Goal: Information Seeking & Learning: Learn about a topic

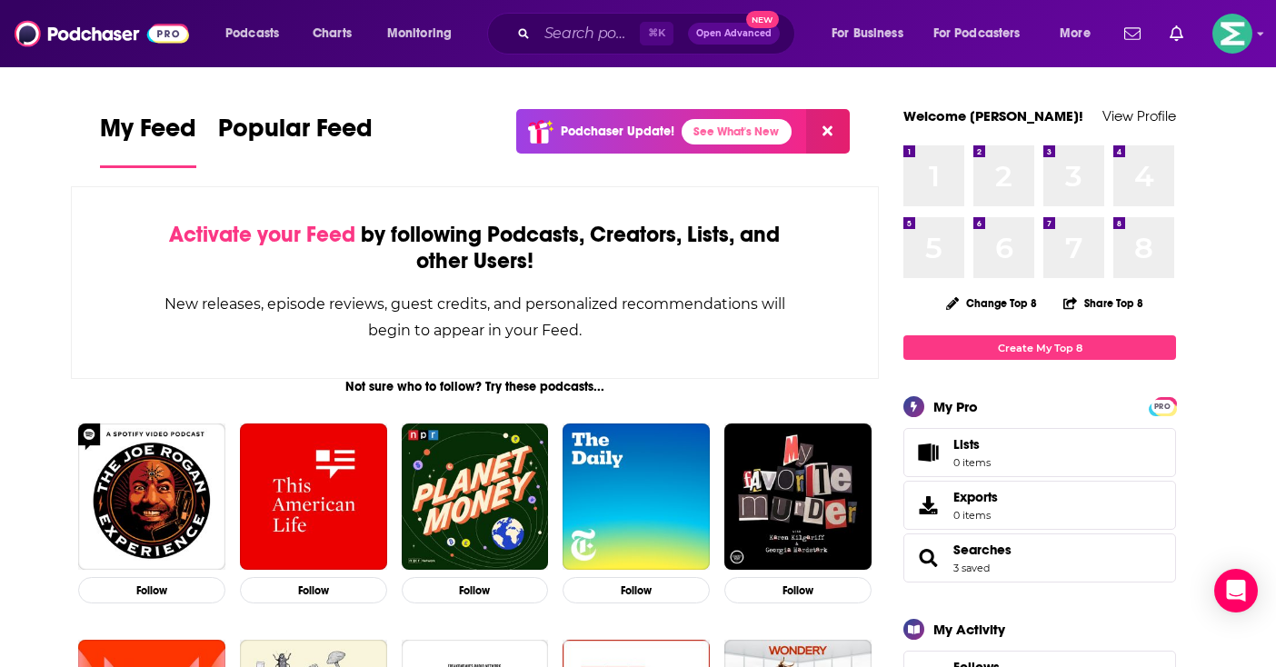
click at [561, 48] on div "⌘ K Open Advanced New" at bounding box center [641, 34] width 308 height 42
click at [580, 35] on input "Search podcasts, credits, & more..." at bounding box center [588, 33] width 103 height 29
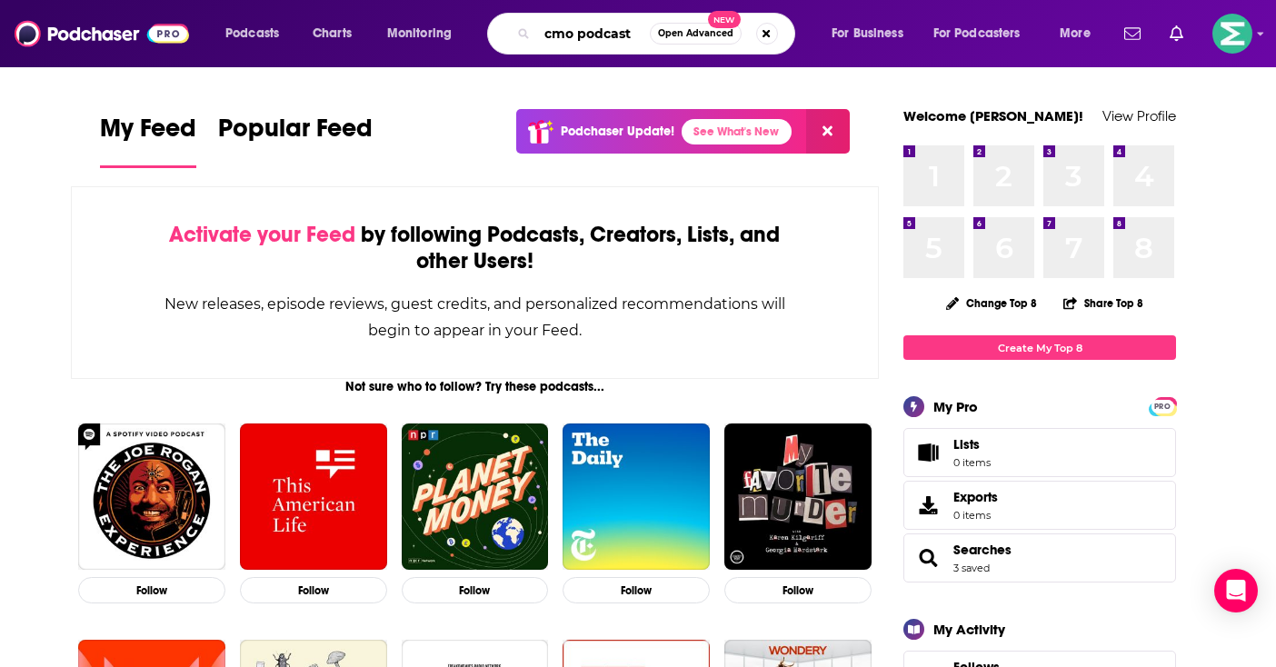
type input "cmo podcast"
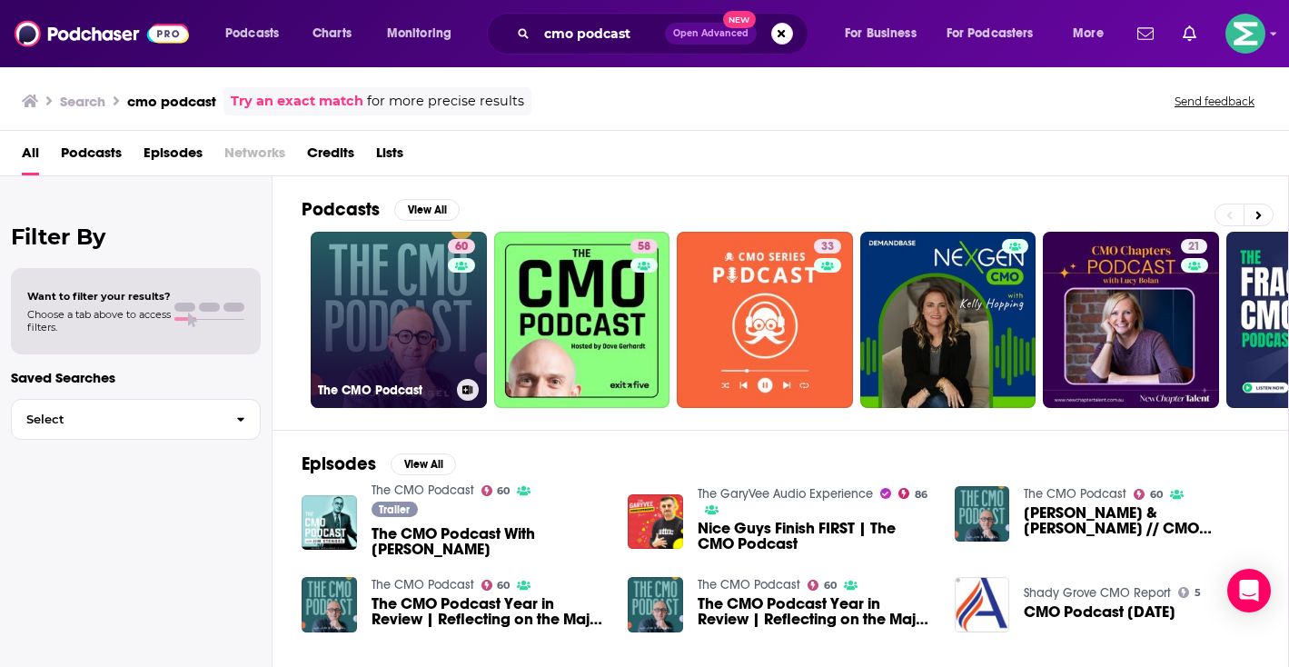
click at [388, 303] on link "60 The CMO Podcast" at bounding box center [399, 320] width 176 height 176
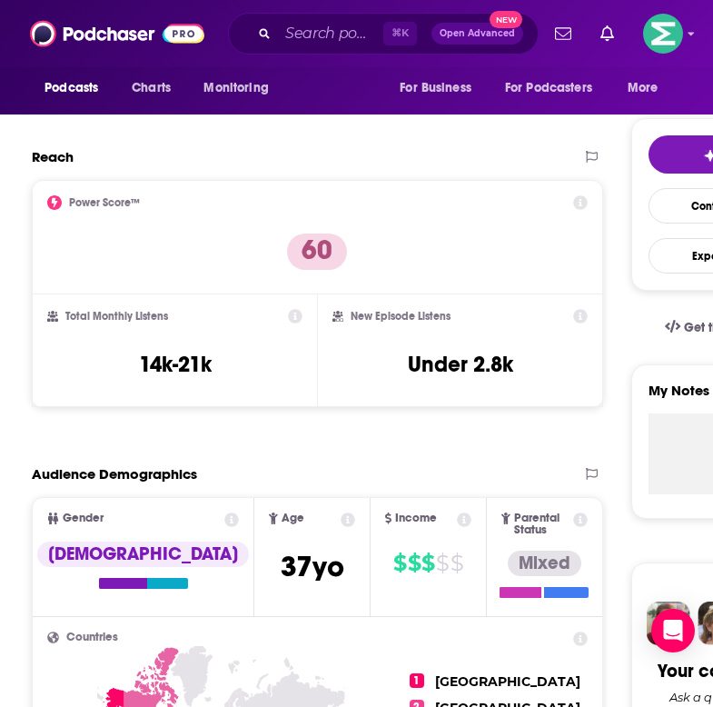
scroll to position [360, 0]
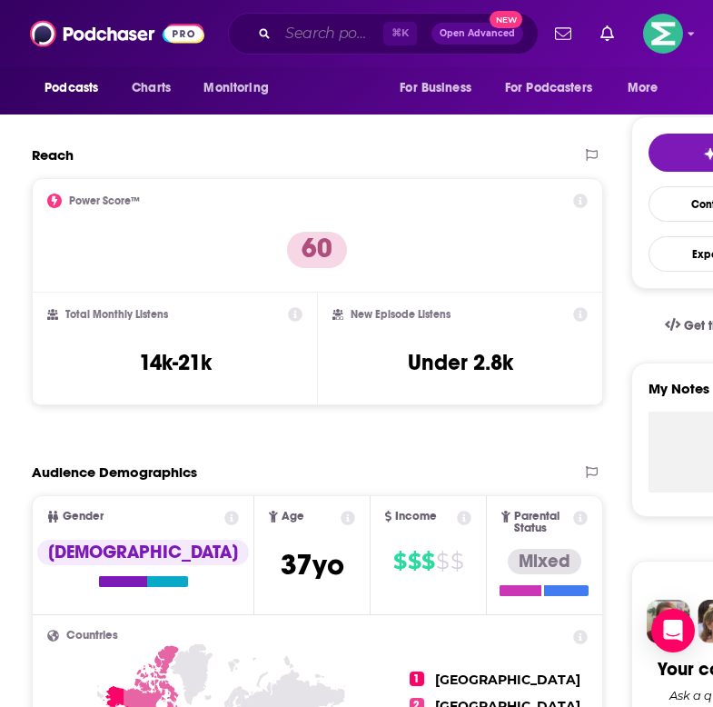
click at [301, 24] on input "Search podcasts, credits, & more..." at bounding box center [330, 33] width 105 height 29
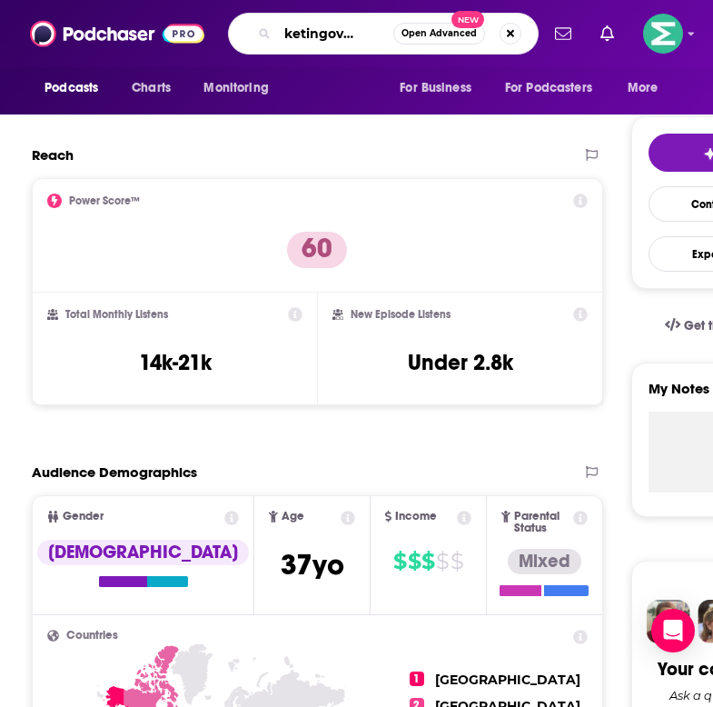
type input "marketingover coffe"
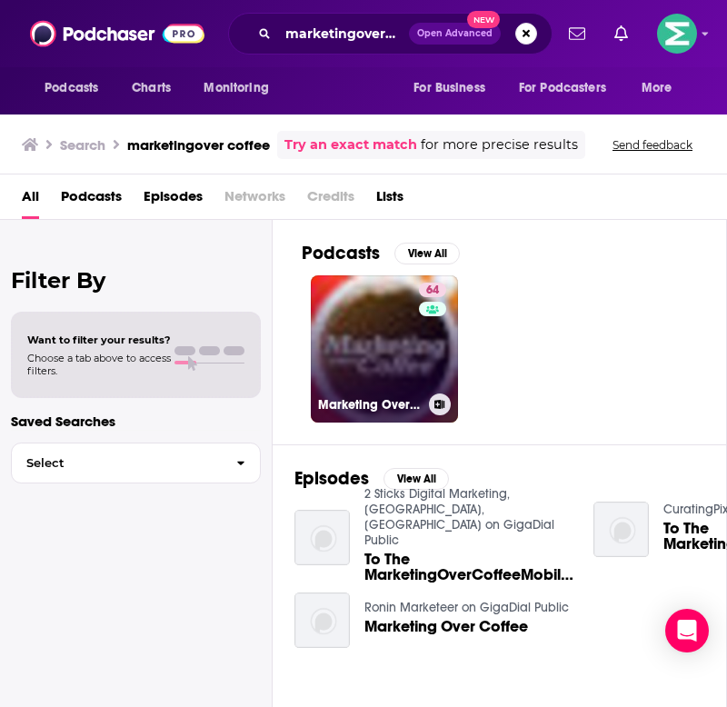
click at [379, 327] on link "64 Marketing Over Coffee Marketing Podcast" at bounding box center [384, 348] width 147 height 147
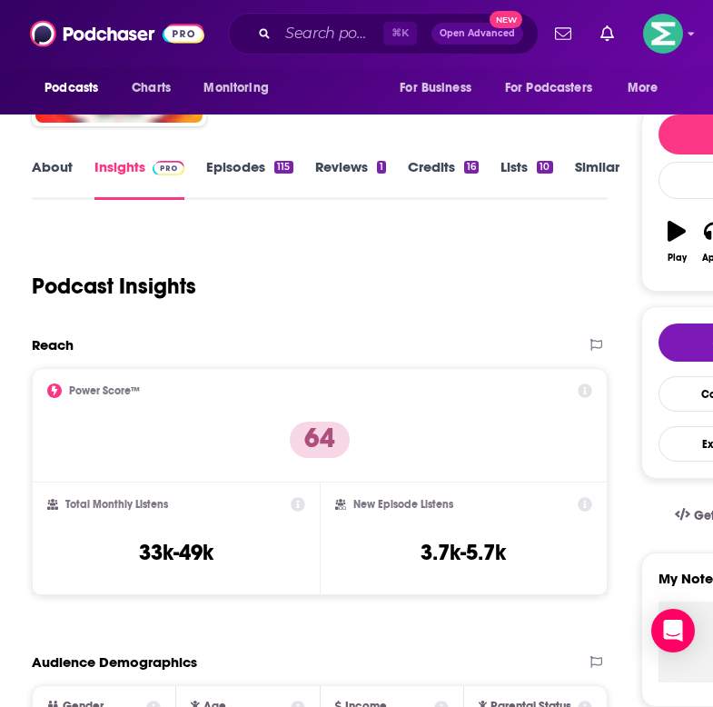
scroll to position [171, 0]
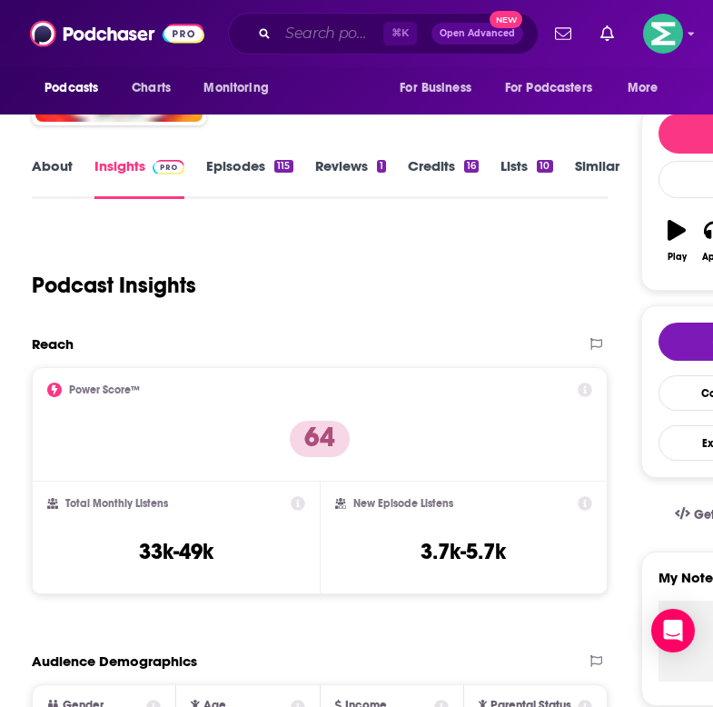
click at [333, 41] on input "Search podcasts, credits, & more..." at bounding box center [330, 33] width 105 height 29
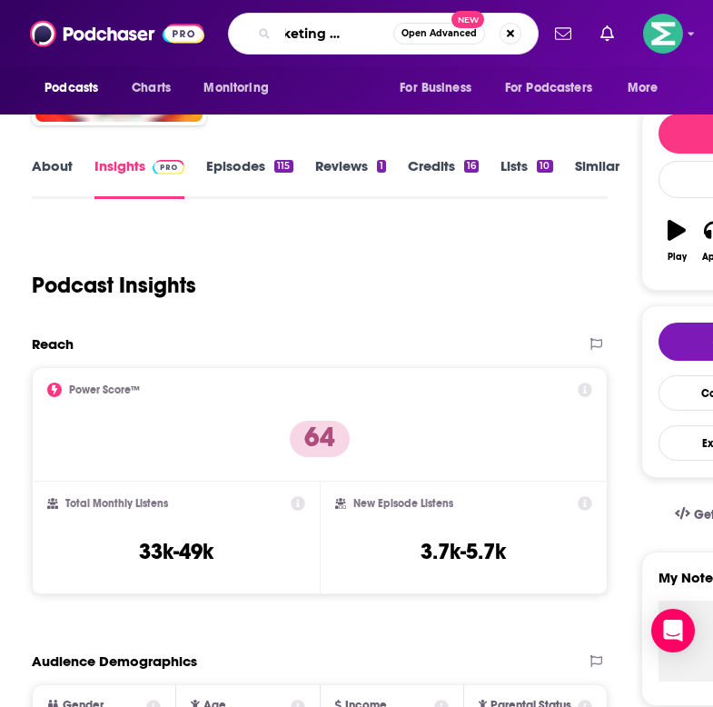
type input "marketing millenials"
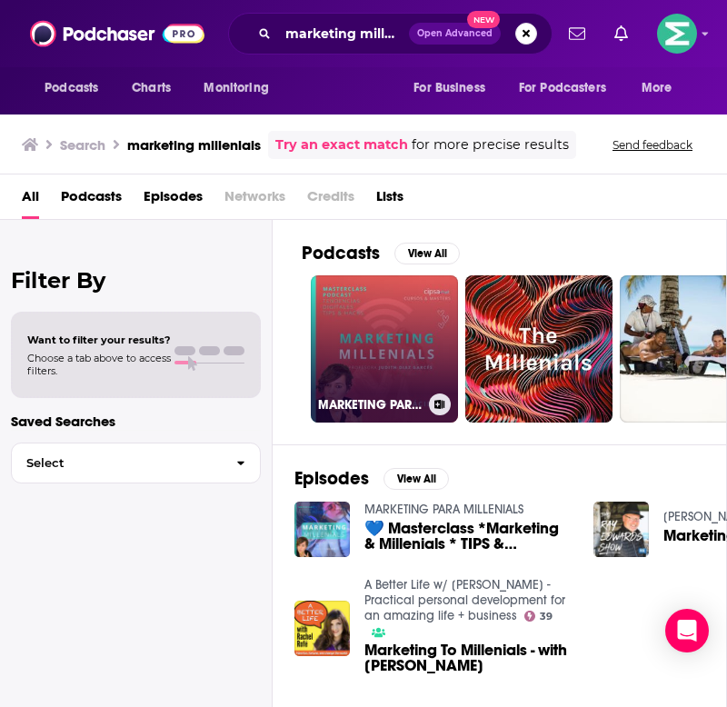
click at [387, 343] on link "MARKETING PARA MILLENIALS" at bounding box center [384, 348] width 147 height 147
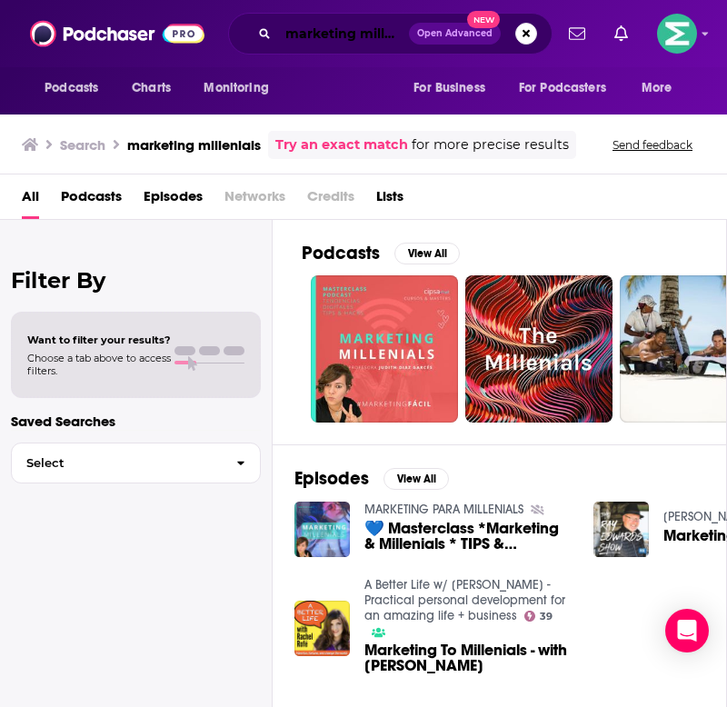
click at [362, 33] on input "marketing millenials" at bounding box center [343, 33] width 131 height 29
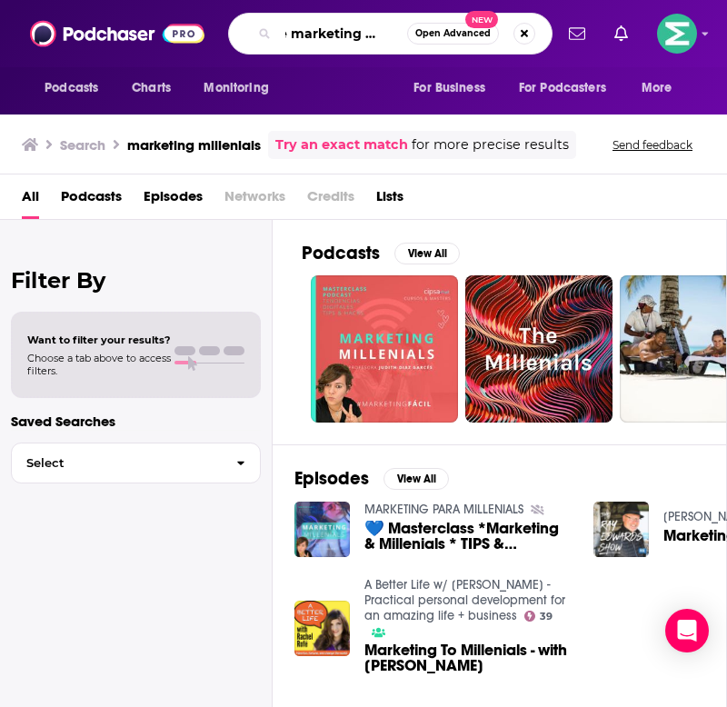
scroll to position [0, 38]
type input "the marketing meetup"
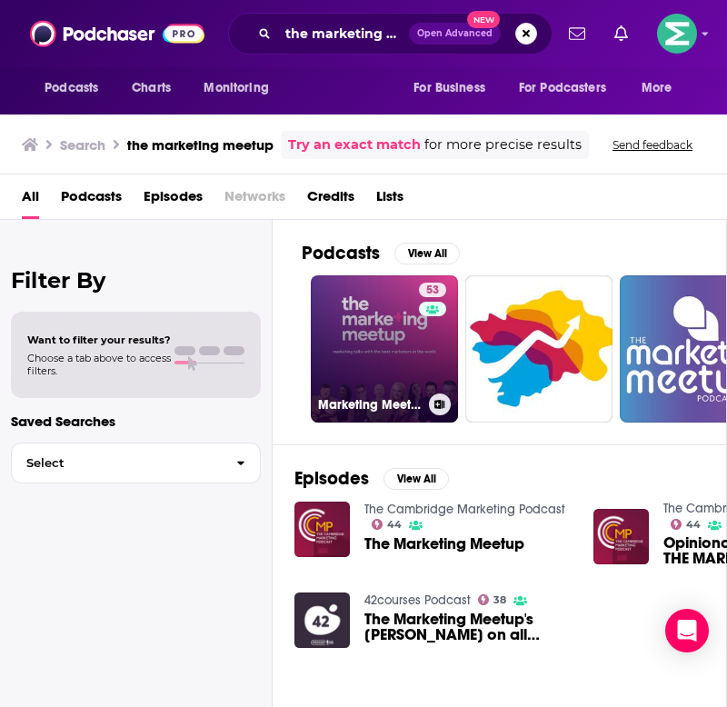
click at [383, 313] on link "53 Marketing Meetup Podcast" at bounding box center [384, 348] width 147 height 147
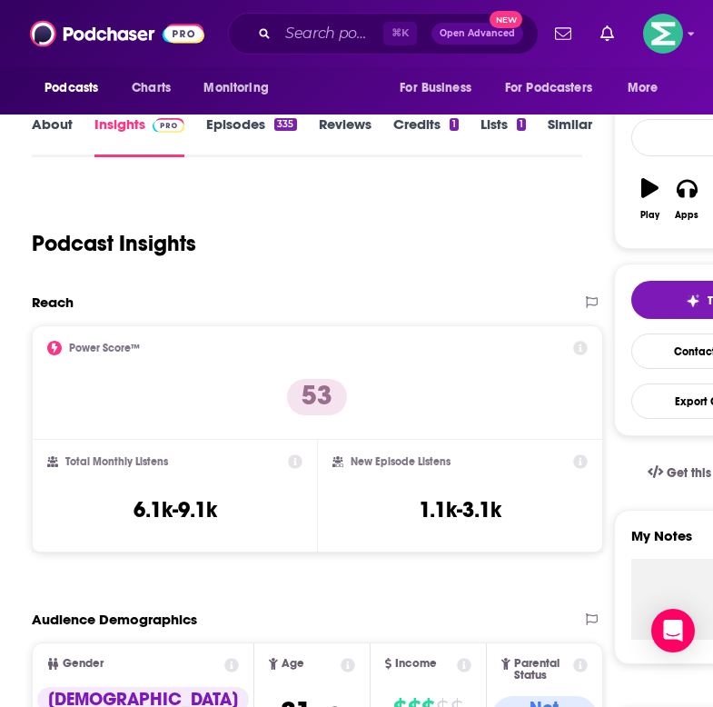
scroll to position [218, 0]
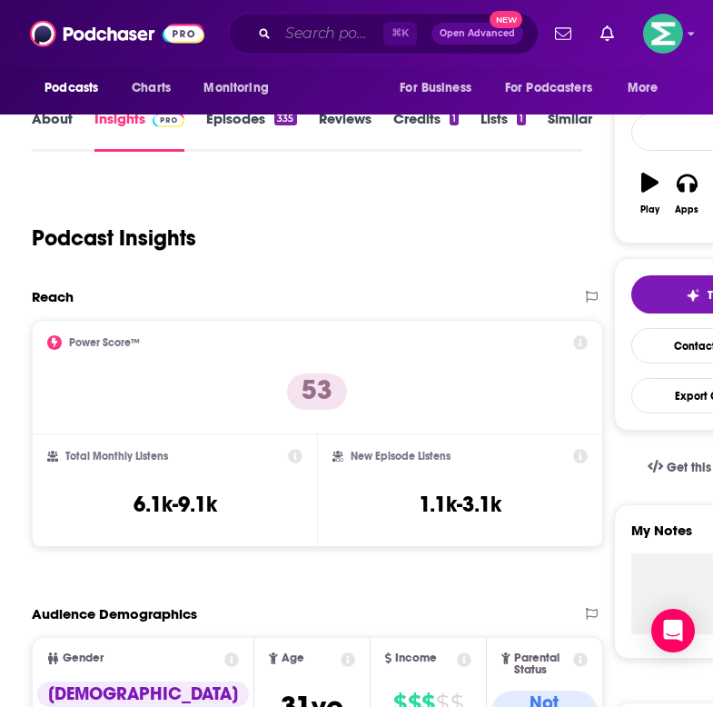
click at [301, 28] on input "Search podcasts, credits, & more..." at bounding box center [330, 33] width 105 height 29
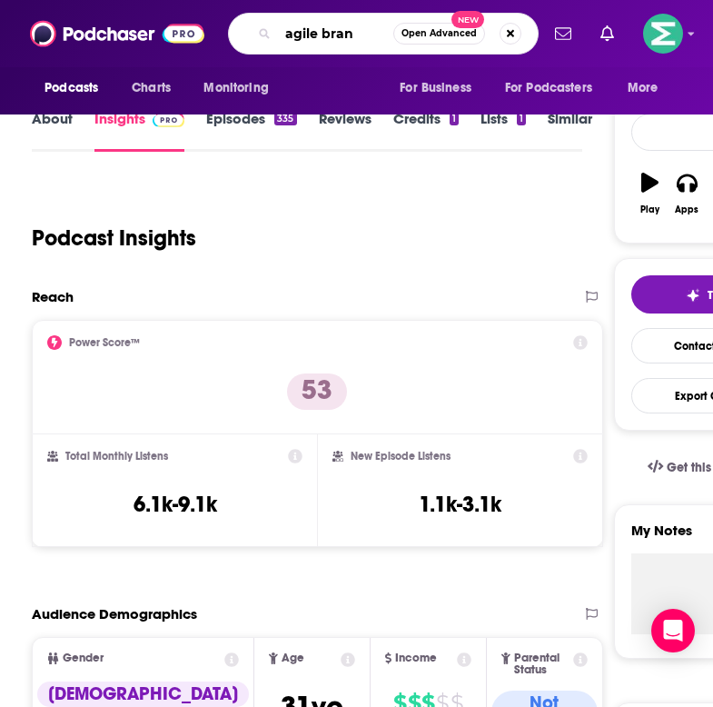
type input "agile brand"
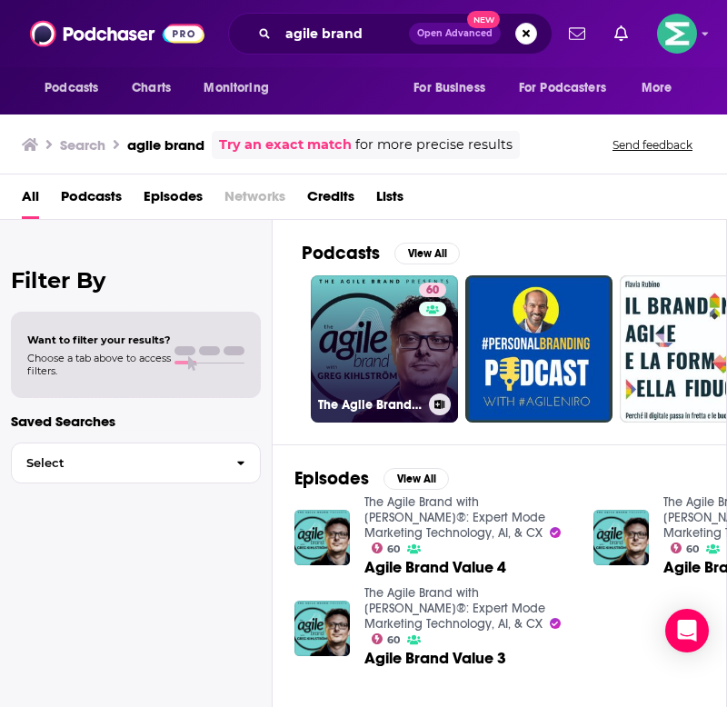
click at [404, 353] on link "60 The Agile Brand with [PERSON_NAME]®: Expert Mode Marketing Technology, AI, &…" at bounding box center [384, 348] width 147 height 147
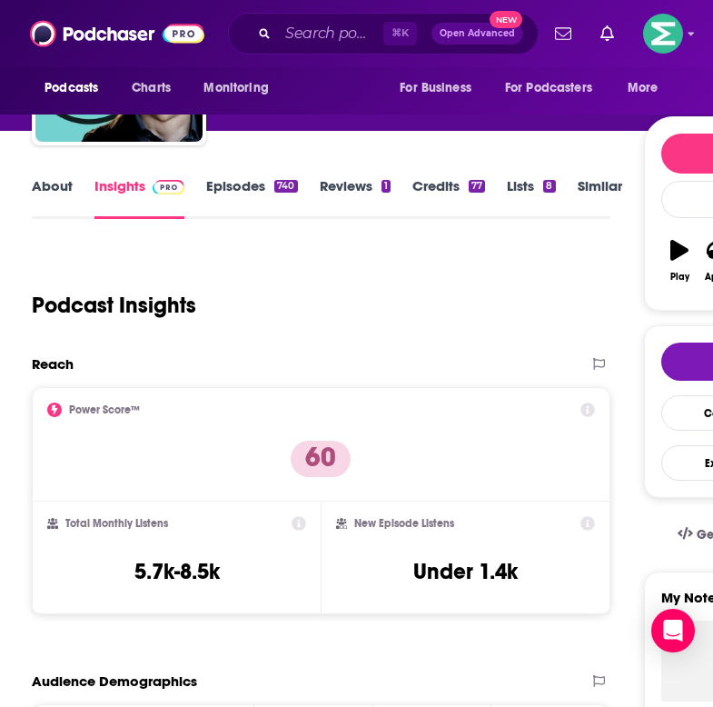
scroll to position [164, 0]
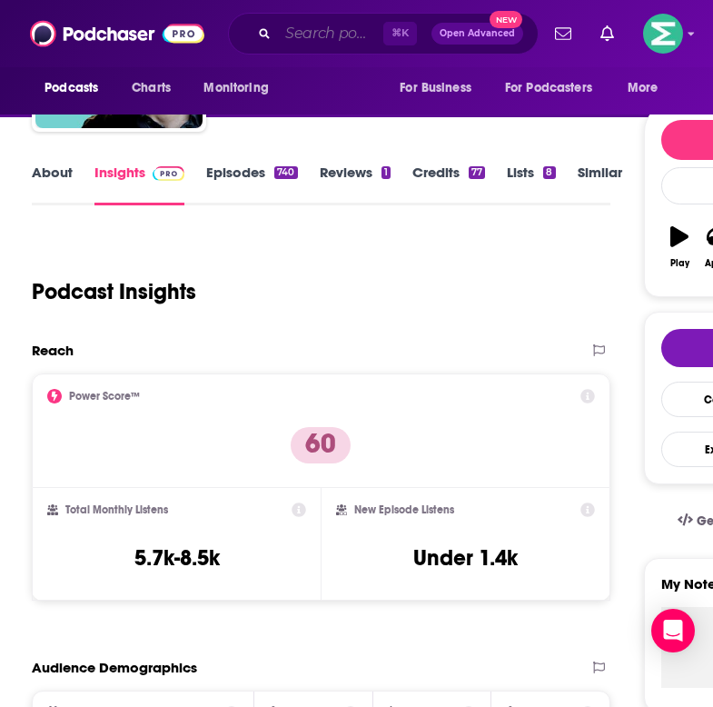
click at [298, 32] on input "Search podcasts, credits, & more..." at bounding box center [330, 33] width 105 height 29
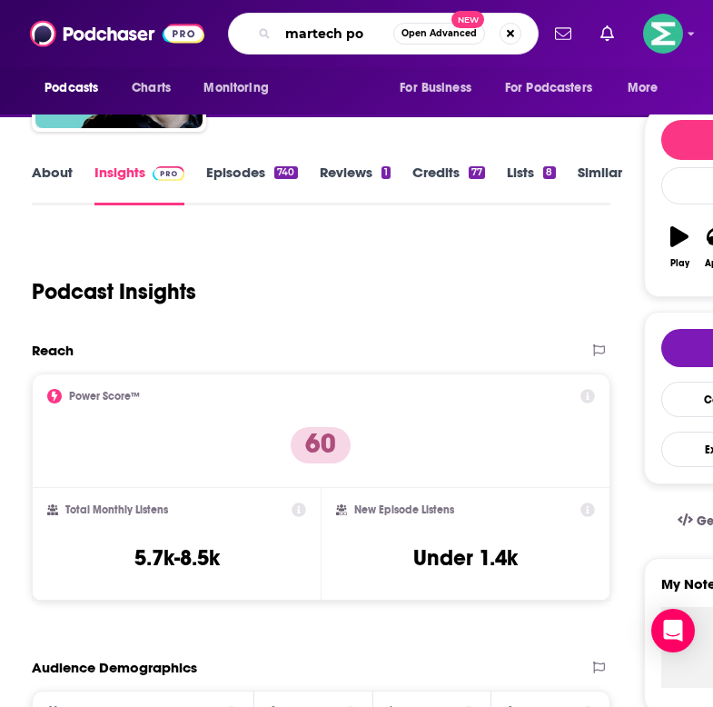
type input "martech pod"
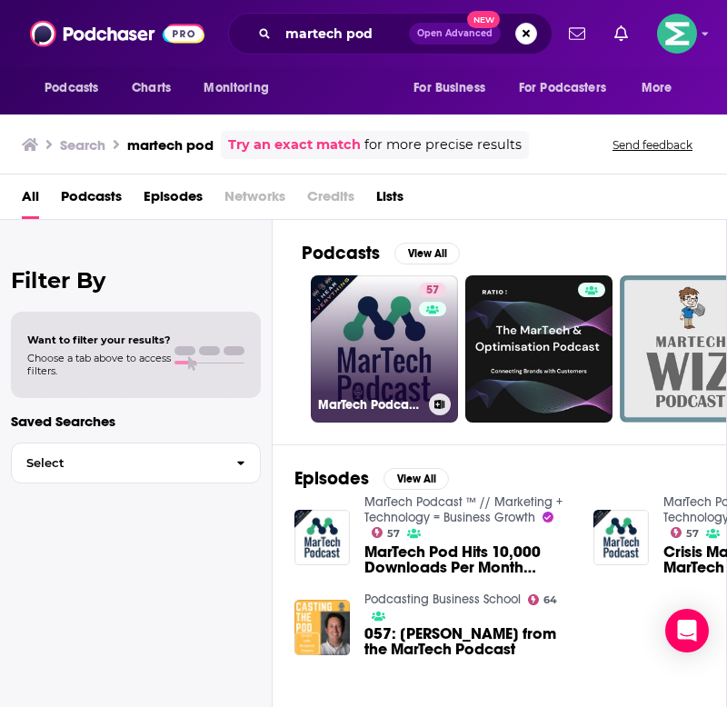
click at [376, 358] on link "57 MarTech Podcast ™ // Marketing + Technology = Business Growth" at bounding box center [384, 348] width 147 height 147
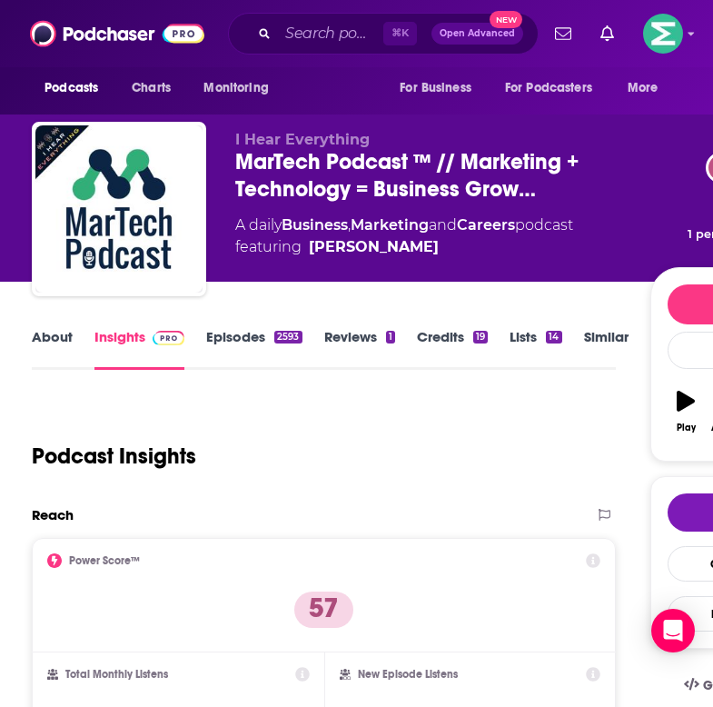
scroll to position [374, 0]
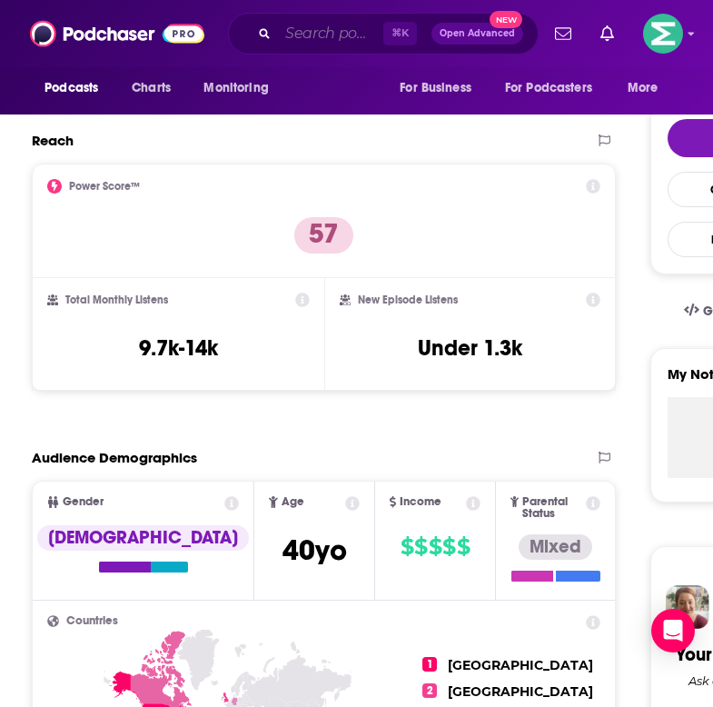
click at [312, 36] on input "Search podcasts, credits, & more..." at bounding box center [330, 33] width 105 height 29
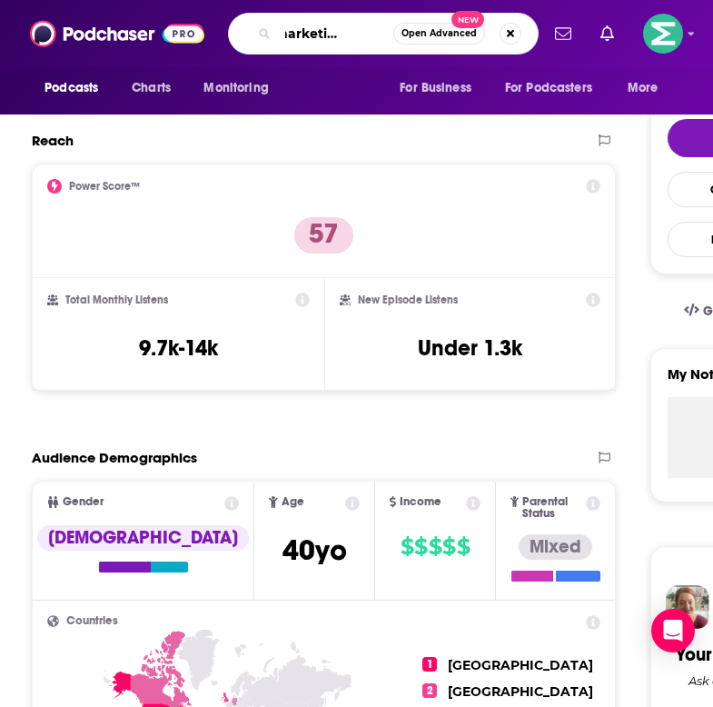
type input "b2b marketing exit five"
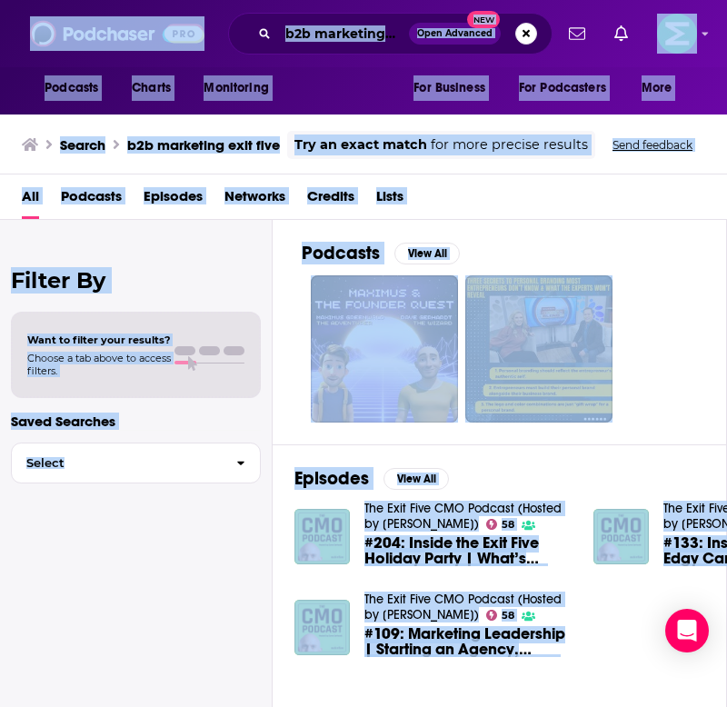
click at [352, 26] on input "b2b marketing exit five" at bounding box center [343, 33] width 131 height 29
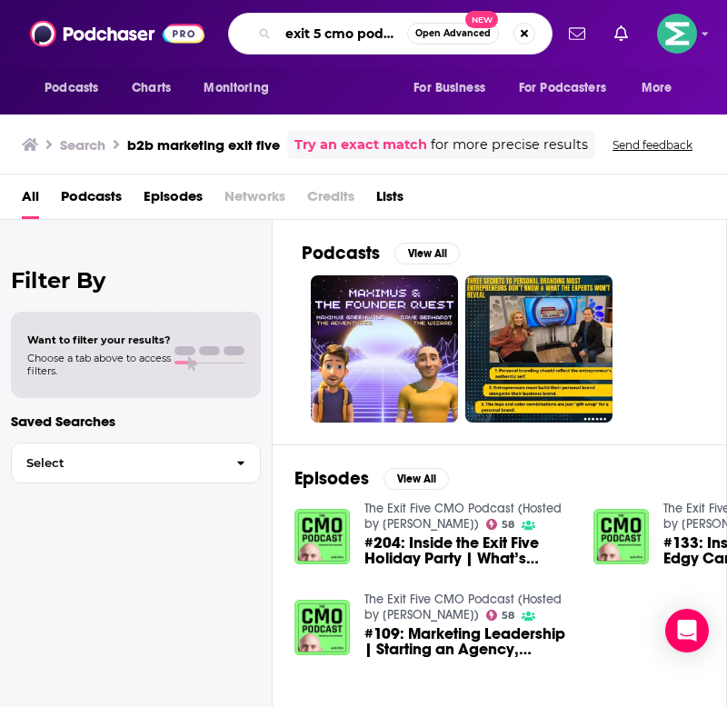
scroll to position [0, 12]
type input "exit 5 cmo podcast"
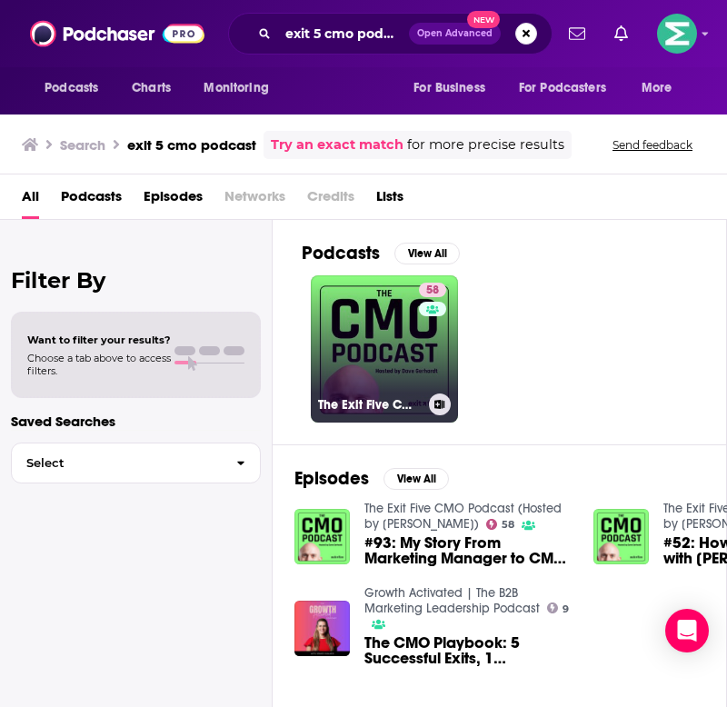
click at [394, 379] on link "58 The Exit Five CMO Podcast (Hosted by [PERSON_NAME])" at bounding box center [384, 348] width 147 height 147
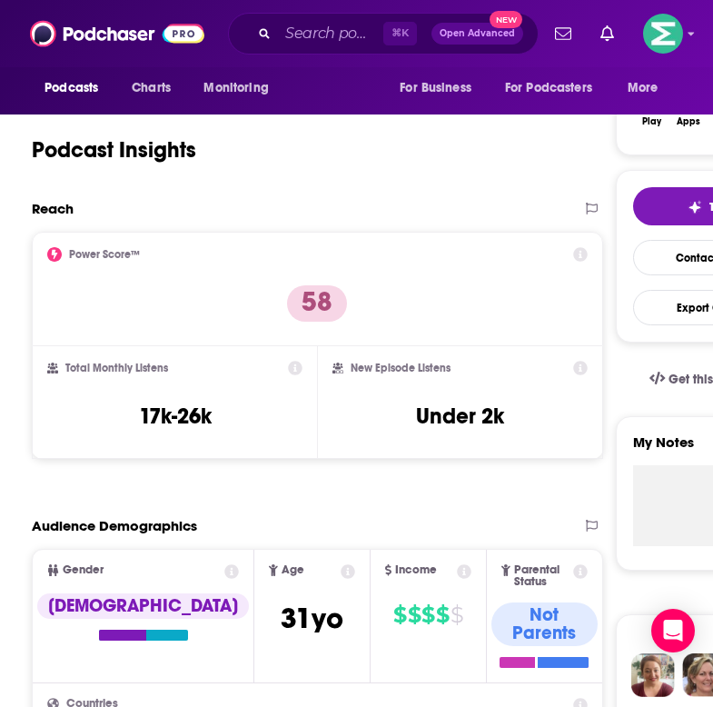
scroll to position [325, 0]
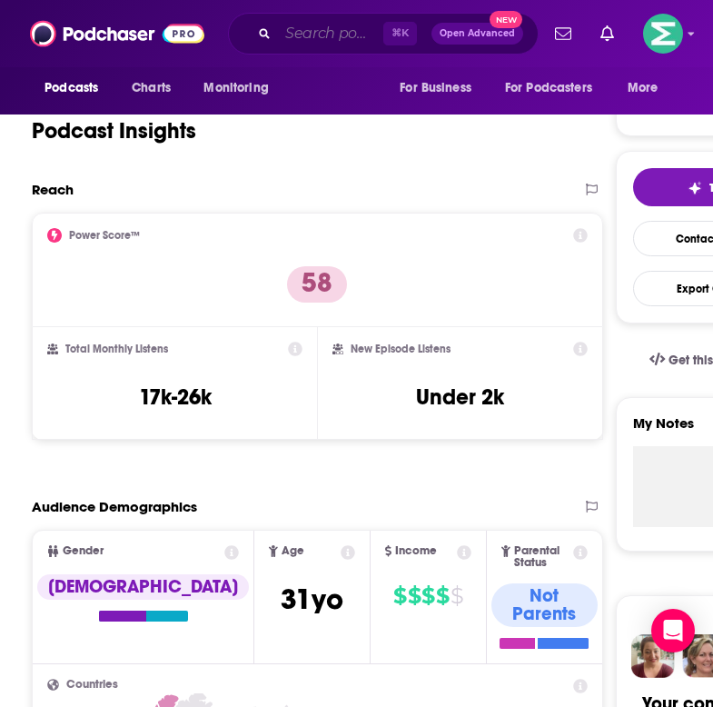
click at [343, 38] on input "Search podcasts, credits, & more..." at bounding box center [330, 33] width 105 height 29
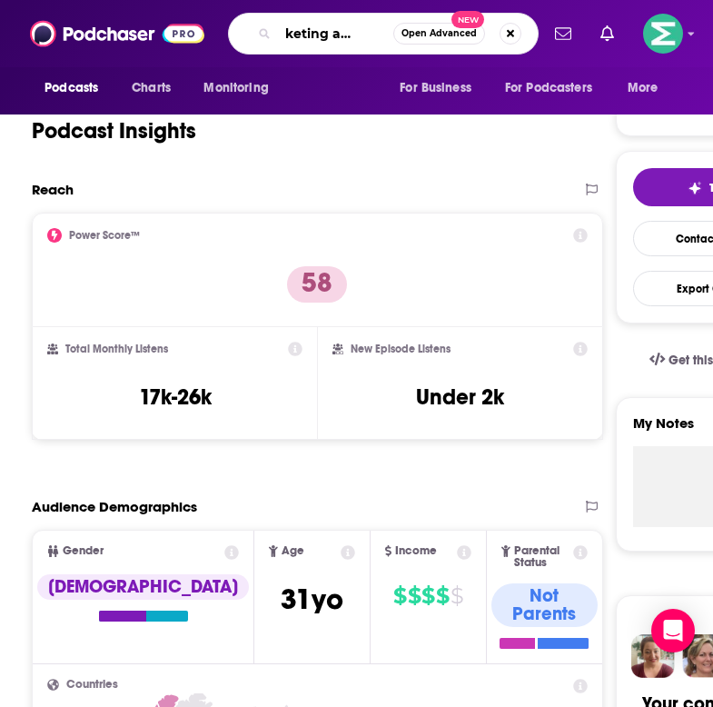
type input "marketing architect"
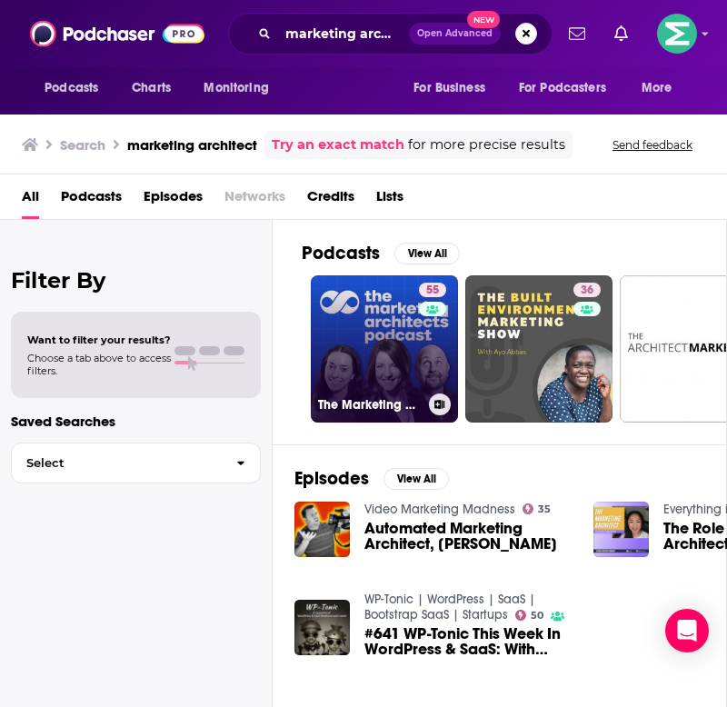
click at [368, 329] on link "55 The Marketing Architects" at bounding box center [384, 348] width 147 height 147
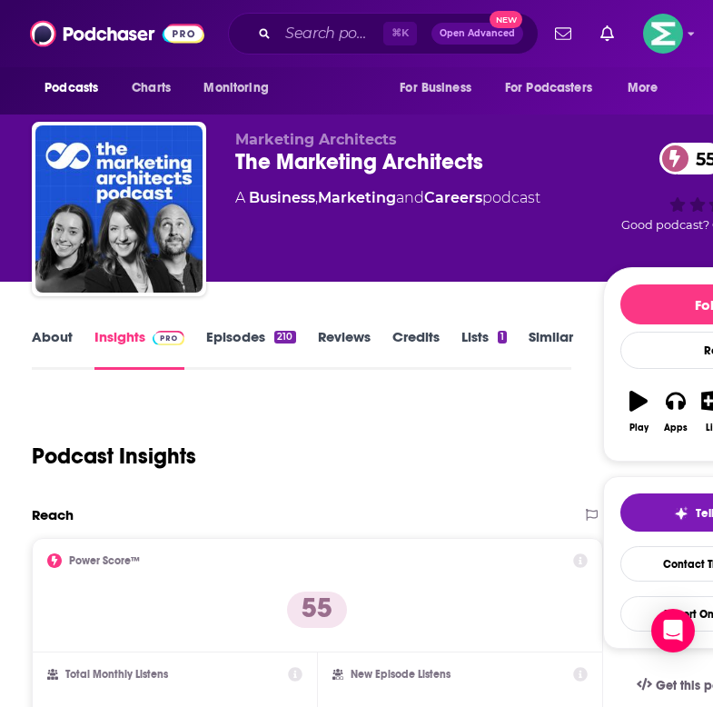
click at [249, 338] on link "Episodes 210" at bounding box center [250, 349] width 89 height 42
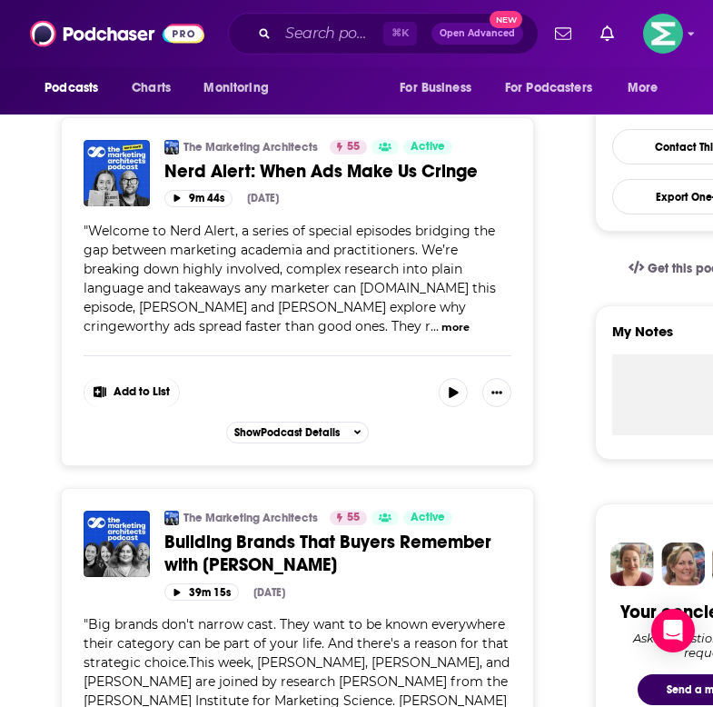
scroll to position [313, 0]
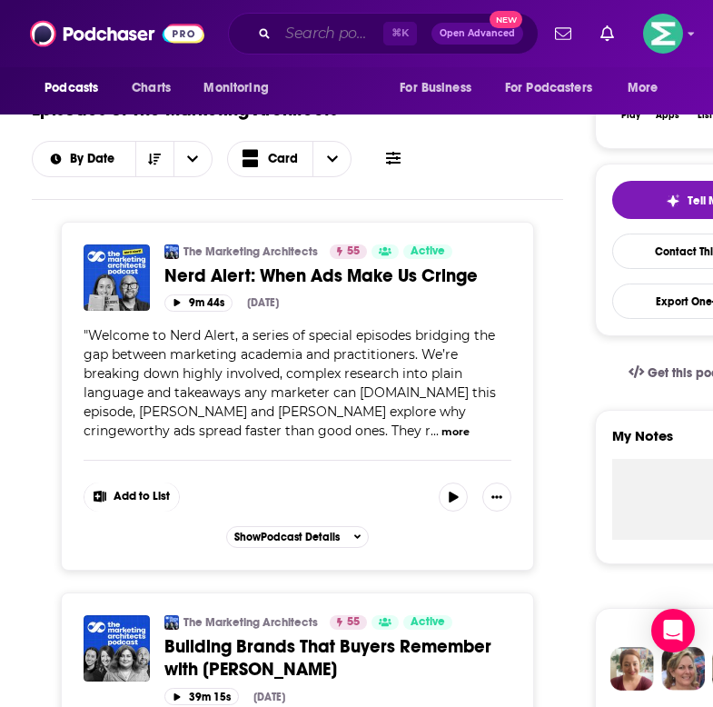
click at [310, 39] on input "Search podcasts, credits, & more..." at bounding box center [330, 33] width 105 height 29
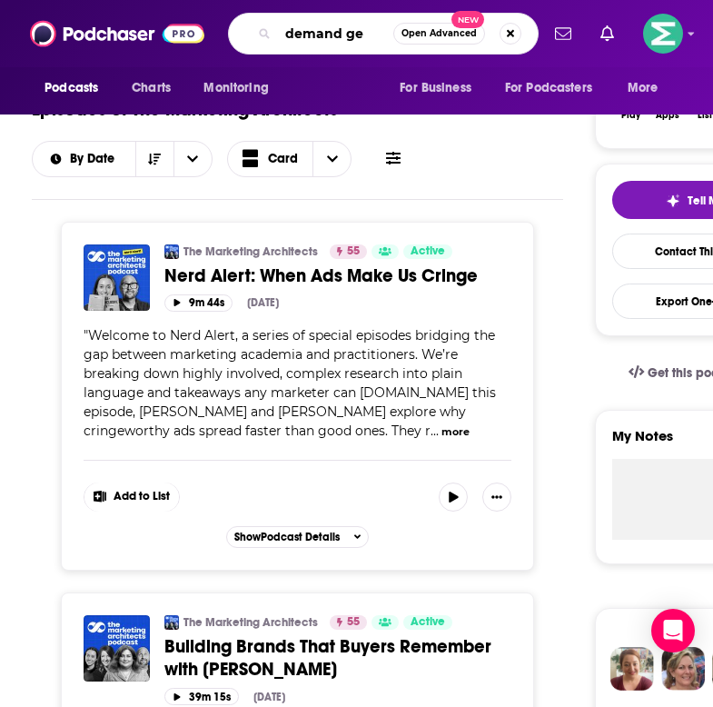
type input "demand gen"
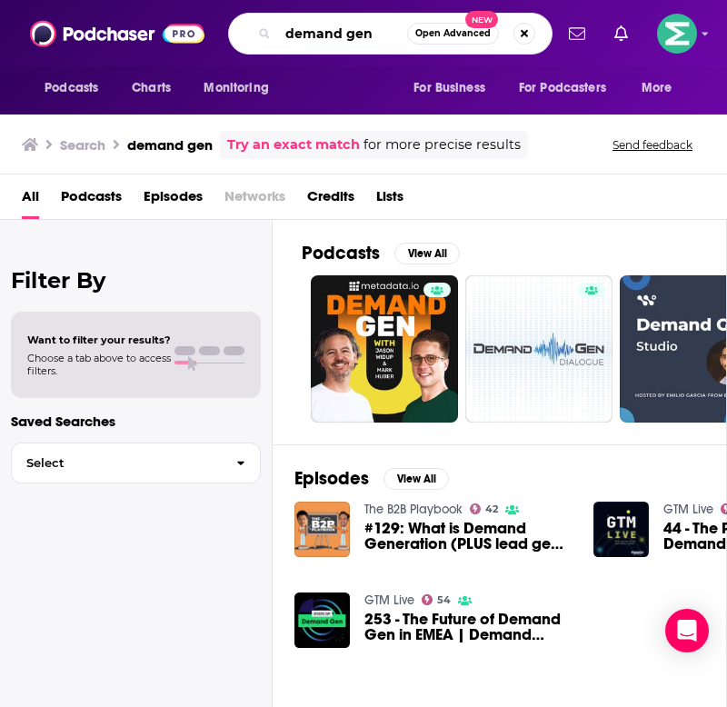
click at [378, 33] on input "demand gen" at bounding box center [342, 33] width 129 height 29
type input "demand gen visionaries"
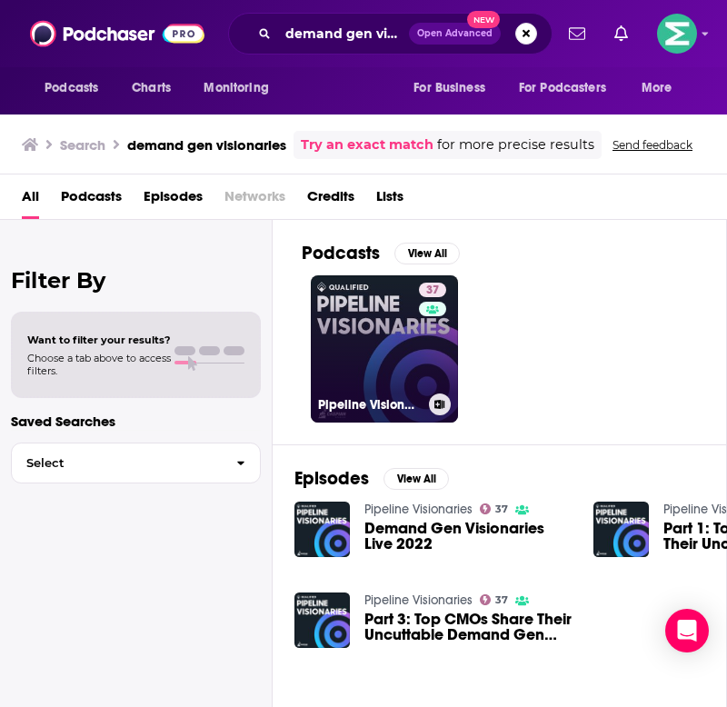
click at [399, 350] on link "37 Pipeline Visionaries" at bounding box center [384, 348] width 147 height 147
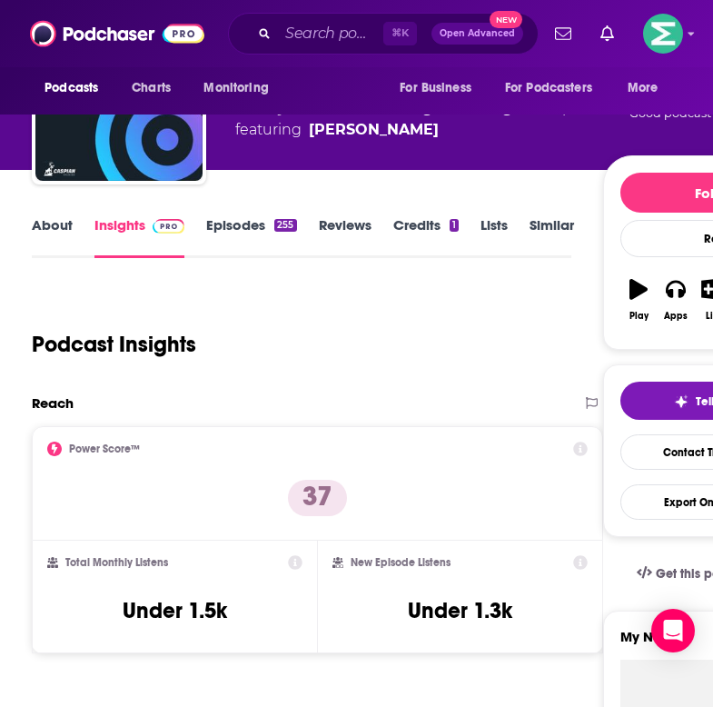
scroll to position [214, 0]
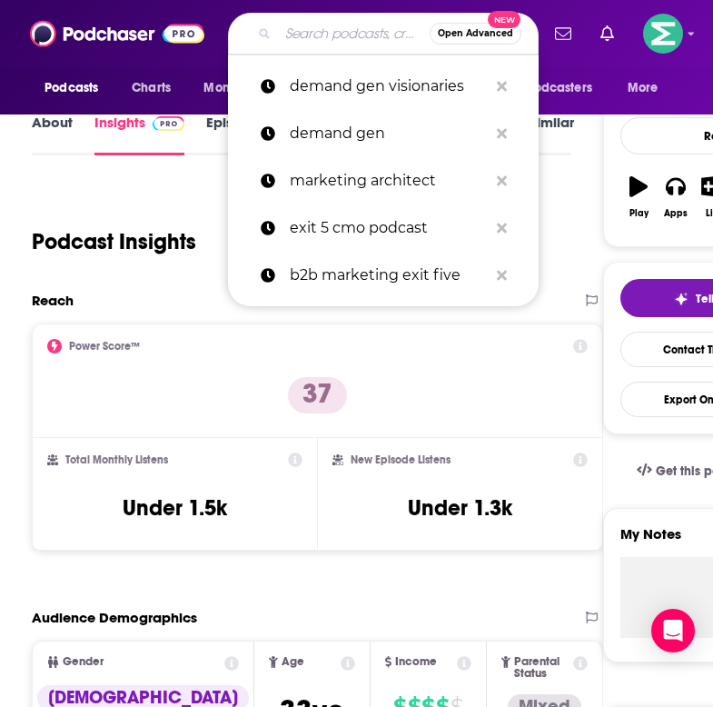
click at [338, 38] on input "Search podcasts, credits, & more..." at bounding box center [354, 33] width 152 height 29
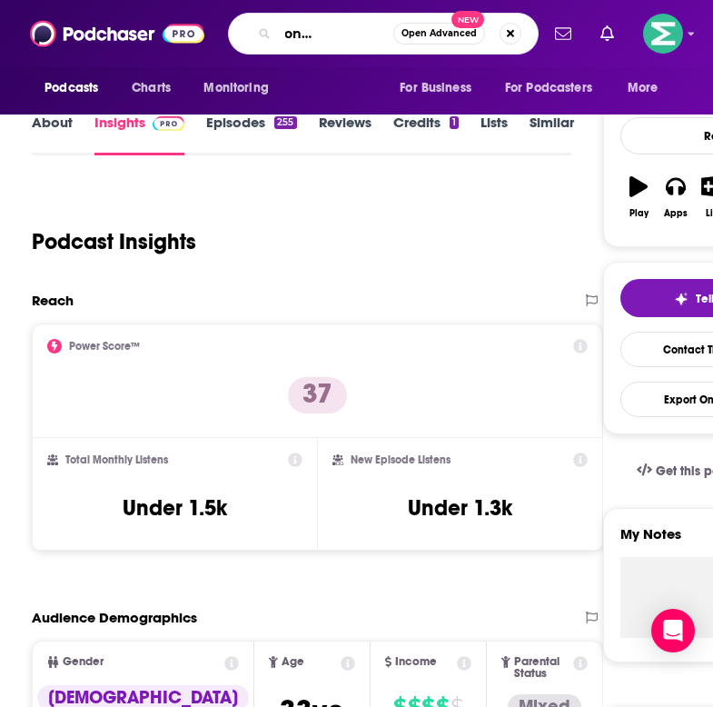
type input "conversations with [PERSON_NAME]"
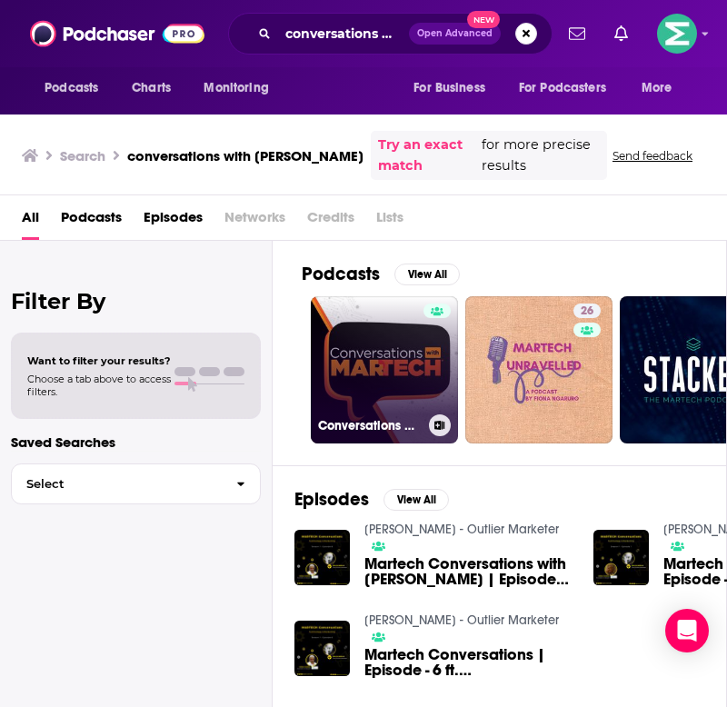
click at [353, 333] on link "Conversations with MarTech" at bounding box center [384, 369] width 147 height 147
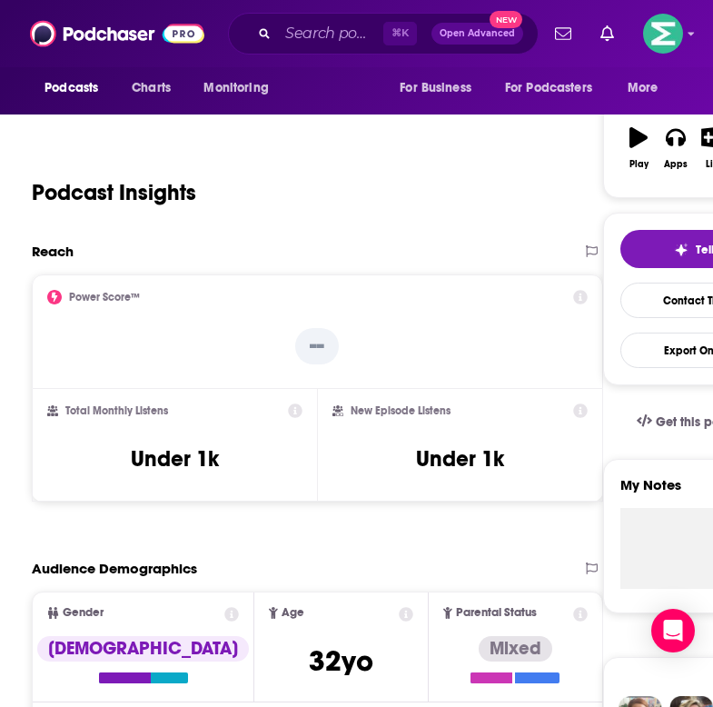
scroll to position [302, 0]
